Goal: Task Accomplishment & Management: Manage account settings

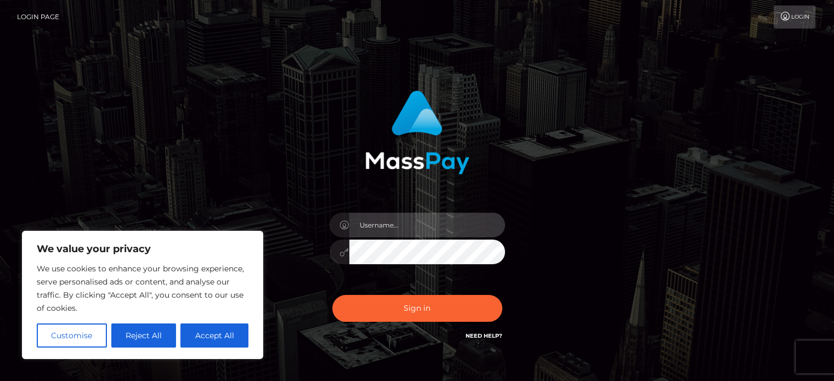
click at [411, 236] on input "text" at bounding box center [427, 225] width 156 height 25
type input "kpatinvofifonsi@gmail.com"
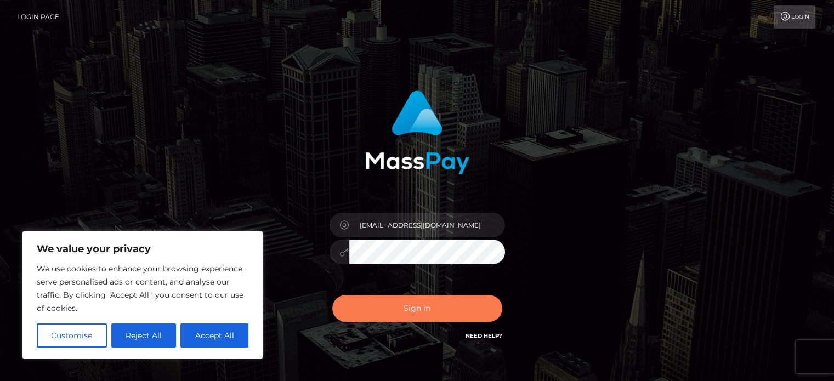
click at [441, 308] on button "Sign in" at bounding box center [417, 308] width 170 height 27
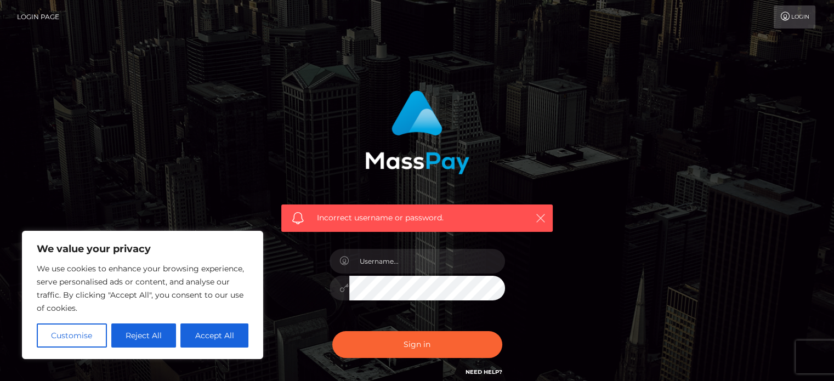
click at [543, 220] on icon "button" at bounding box center [540, 218] width 11 height 11
